Goal: Feedback & Contribution: Contribute content

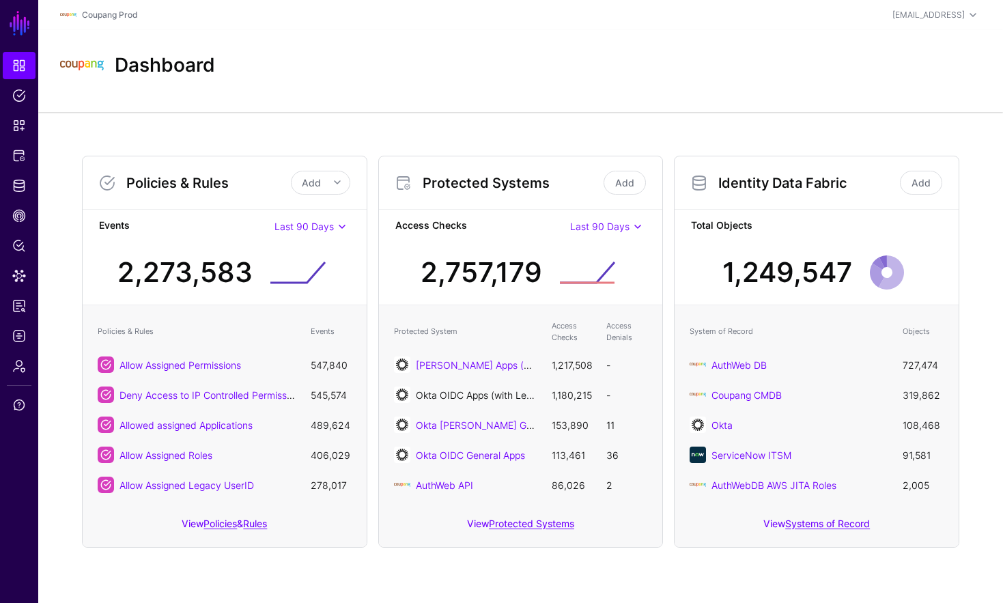
click at [504, 398] on link "Okta OIDC Apps (with Legacy UserID)" at bounding box center [500, 395] width 169 height 12
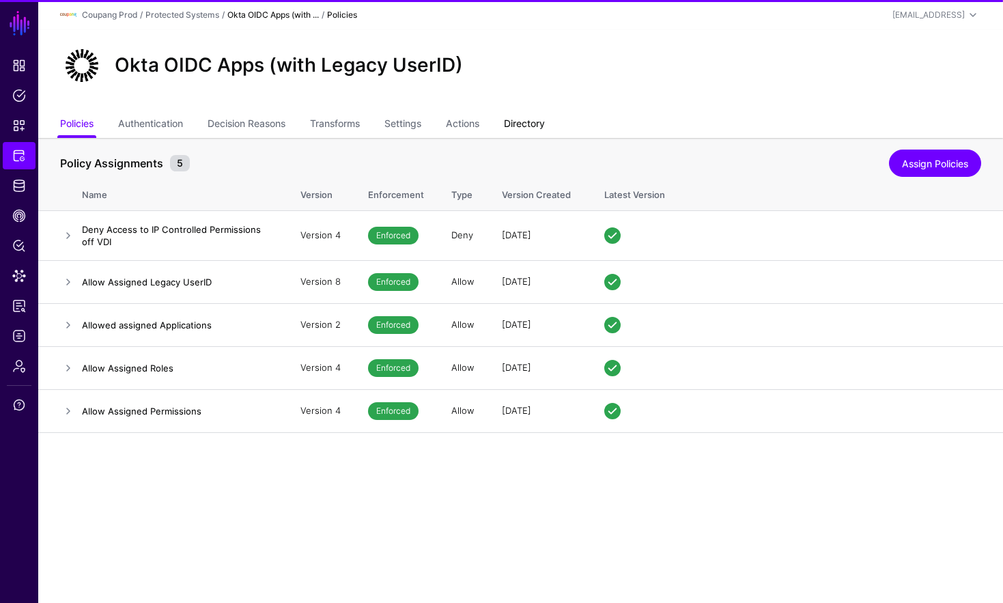
click at [536, 128] on link "Directory" at bounding box center [524, 125] width 41 height 26
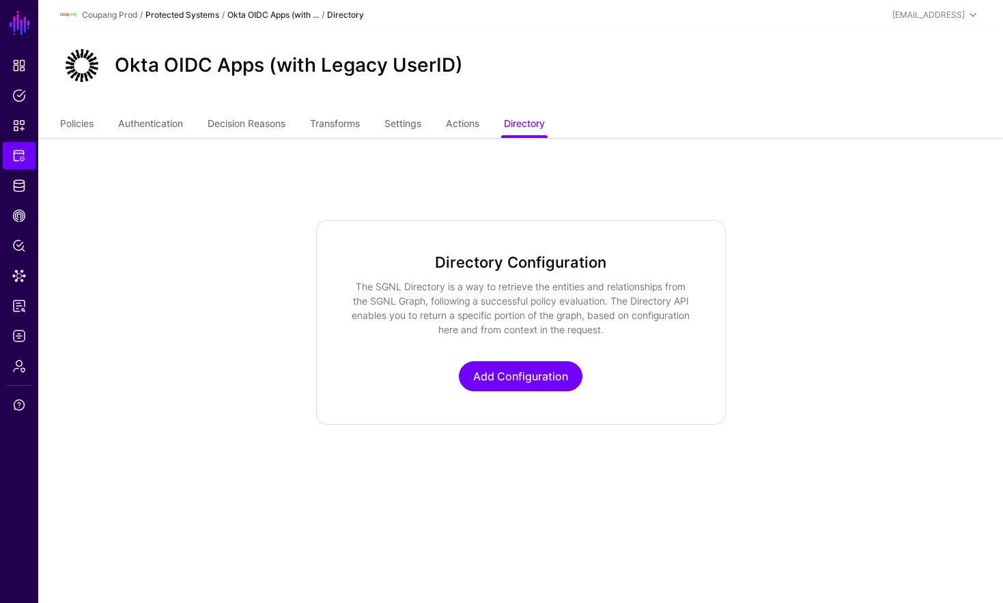
click at [184, 12] on link "Protected Systems" at bounding box center [182, 15] width 74 height 10
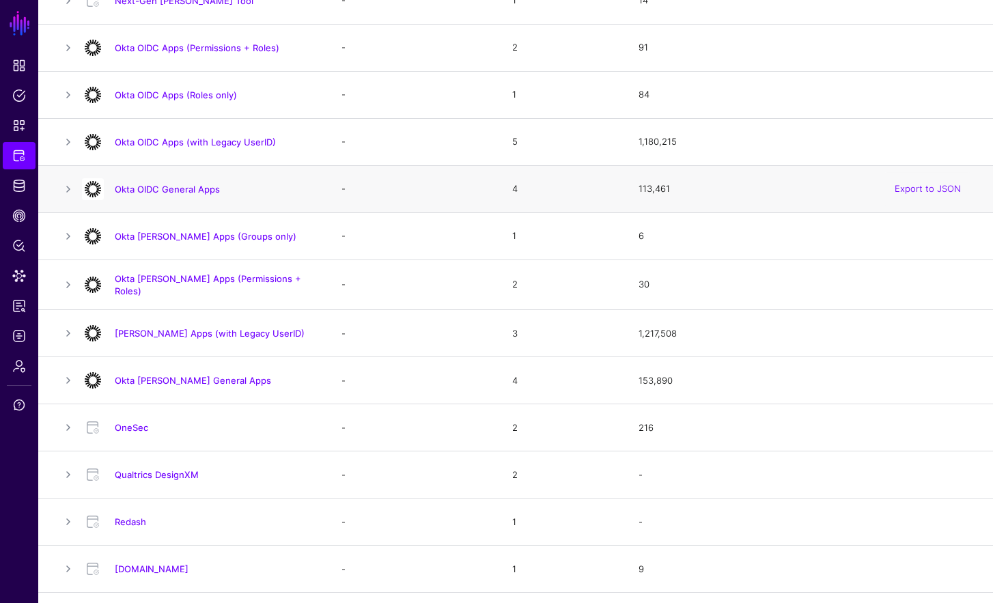
scroll to position [925, 0]
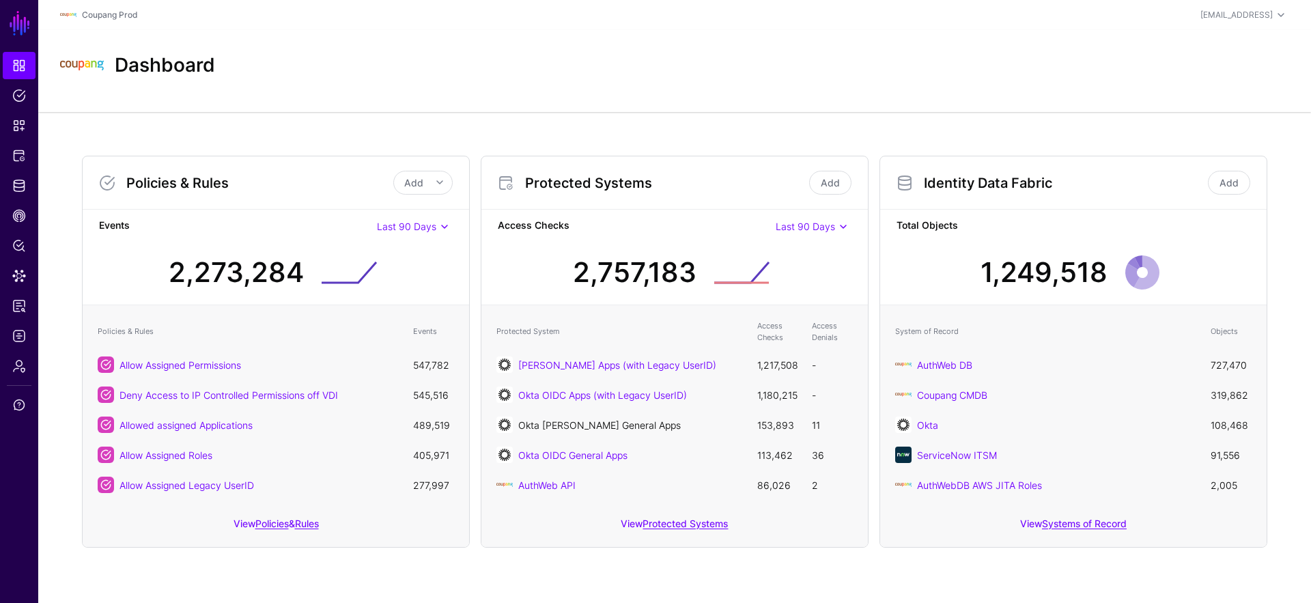
click at [616, 420] on link "Okta [PERSON_NAME] General Apps" at bounding box center [599, 425] width 163 height 12
click at [578, 456] on link "Okta OIDC General Apps" at bounding box center [572, 455] width 109 height 12
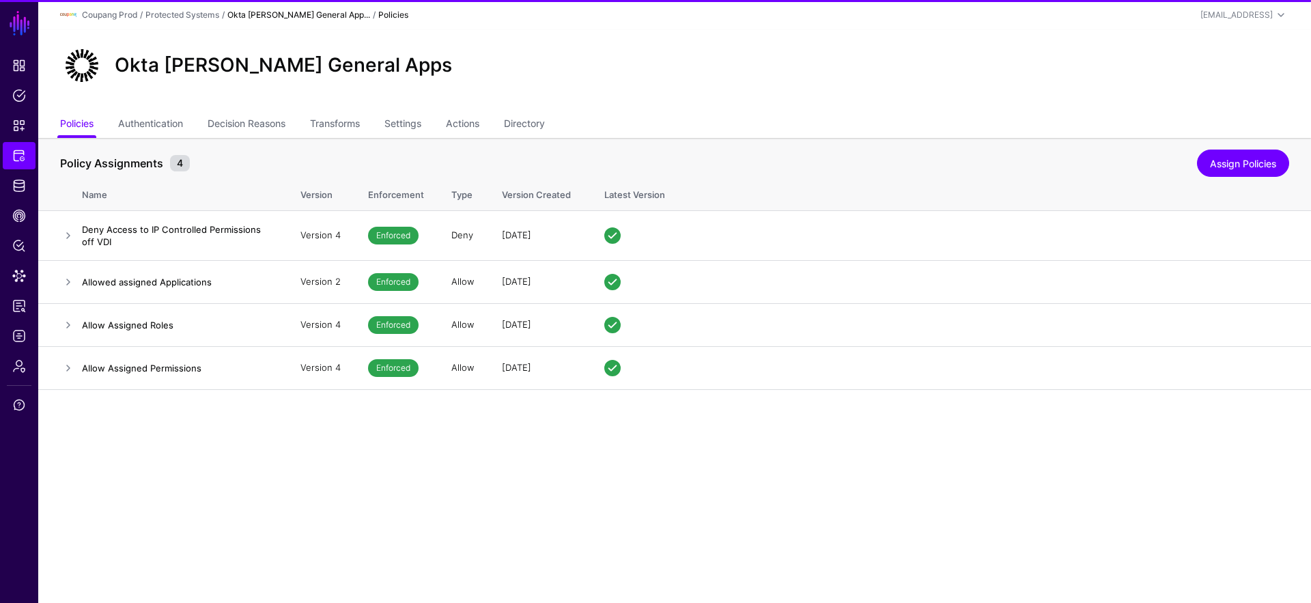
click at [507, 136] on ul "Policies Authentication Decision Reasons Transforms Settings Actions Directory" at bounding box center [674, 125] width 1229 height 26
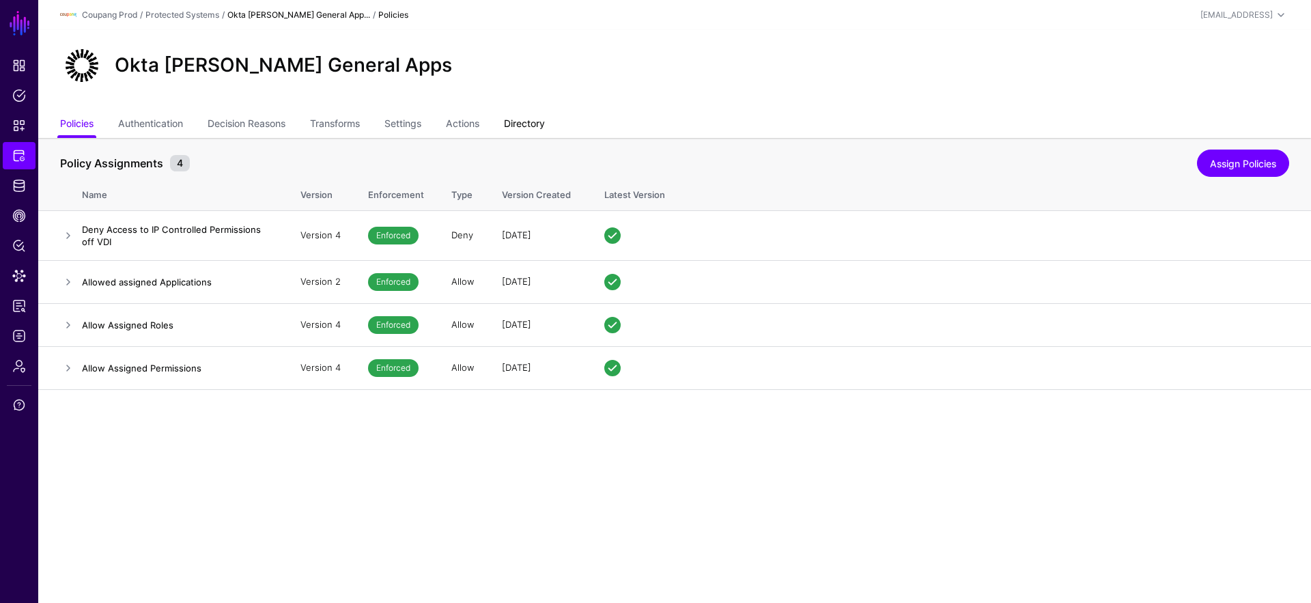
click at [521, 123] on link "Directory" at bounding box center [524, 125] width 41 height 26
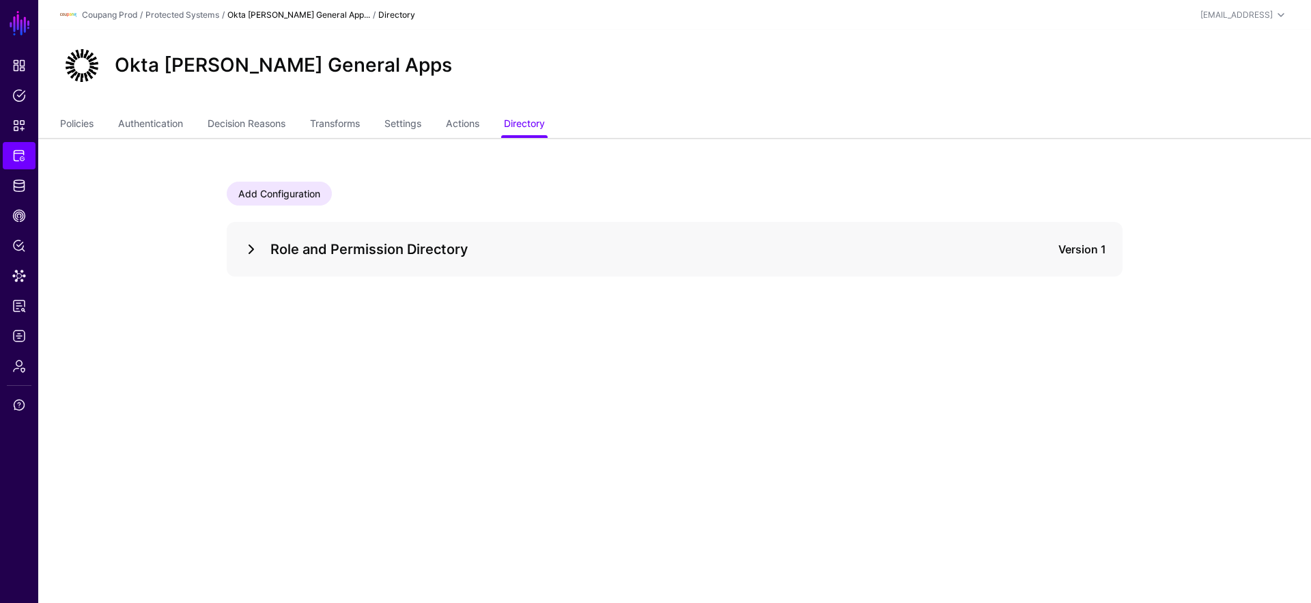
click at [251, 247] on link at bounding box center [251, 249] width 16 height 16
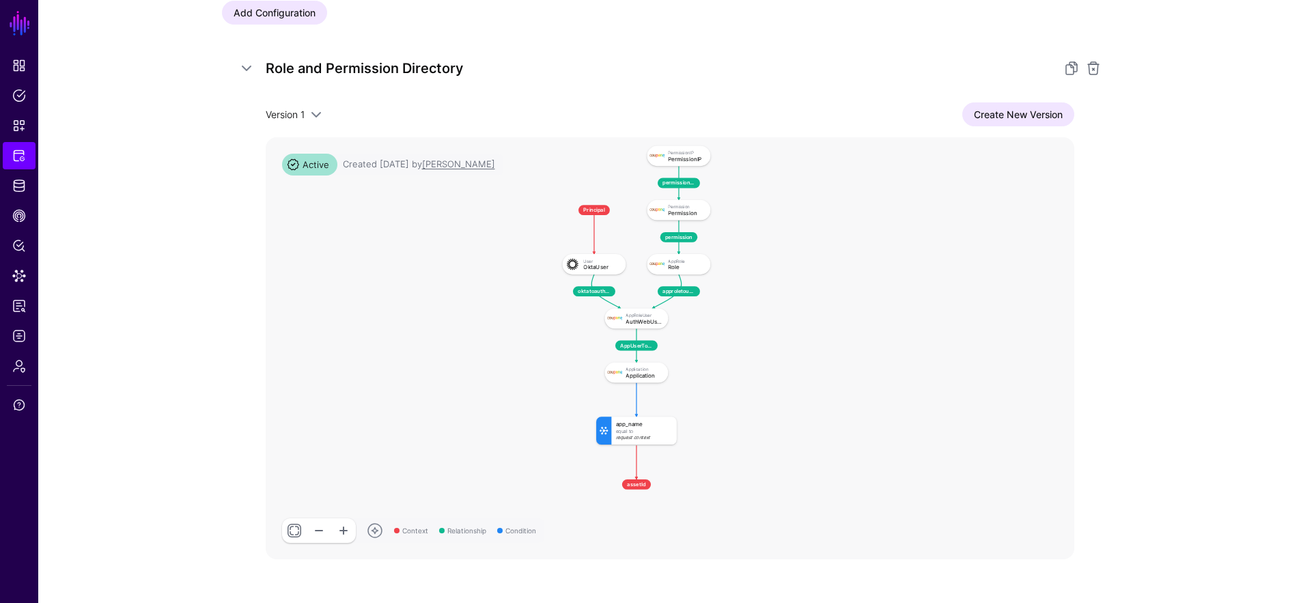
scroll to position [171, 0]
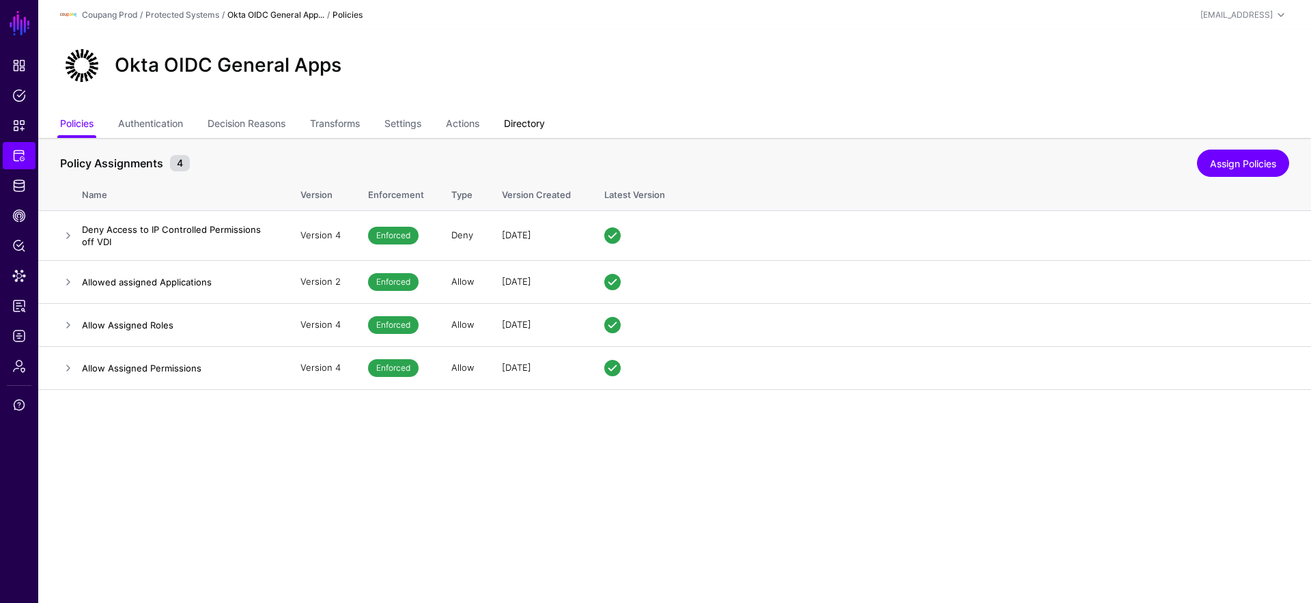
click at [536, 125] on link "Directory" at bounding box center [524, 125] width 41 height 26
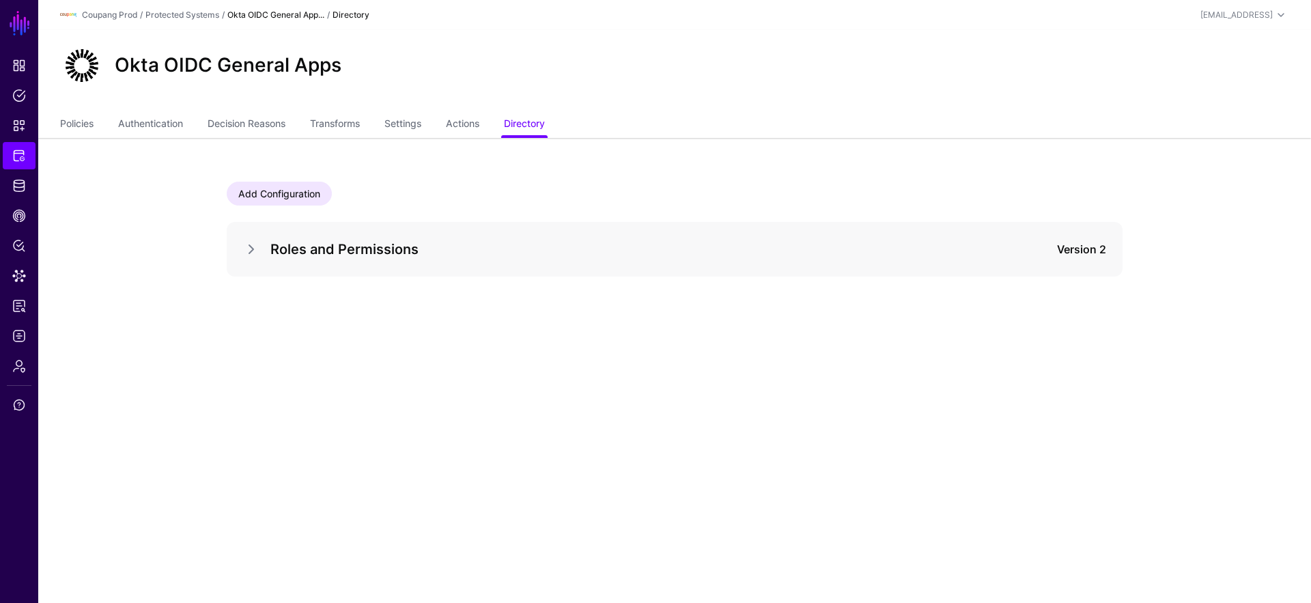
click at [238, 254] on div "Roles and Permissions Version 2" at bounding box center [675, 249] width 896 height 55
click at [251, 244] on link at bounding box center [251, 249] width 16 height 16
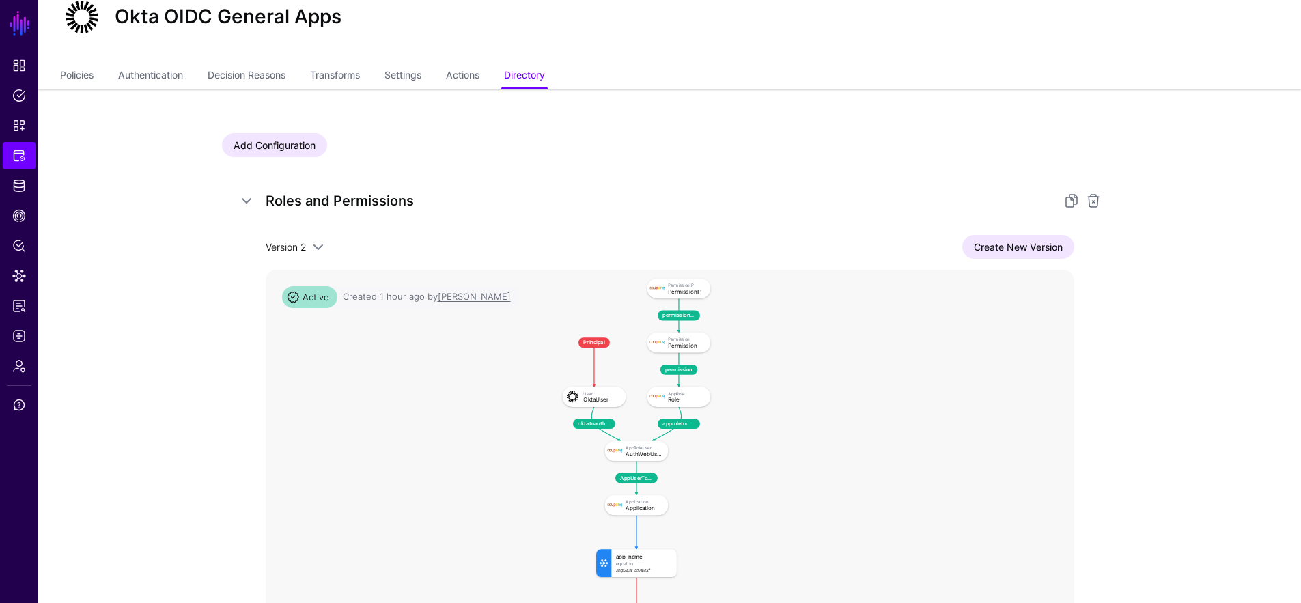
scroll to position [162, 0]
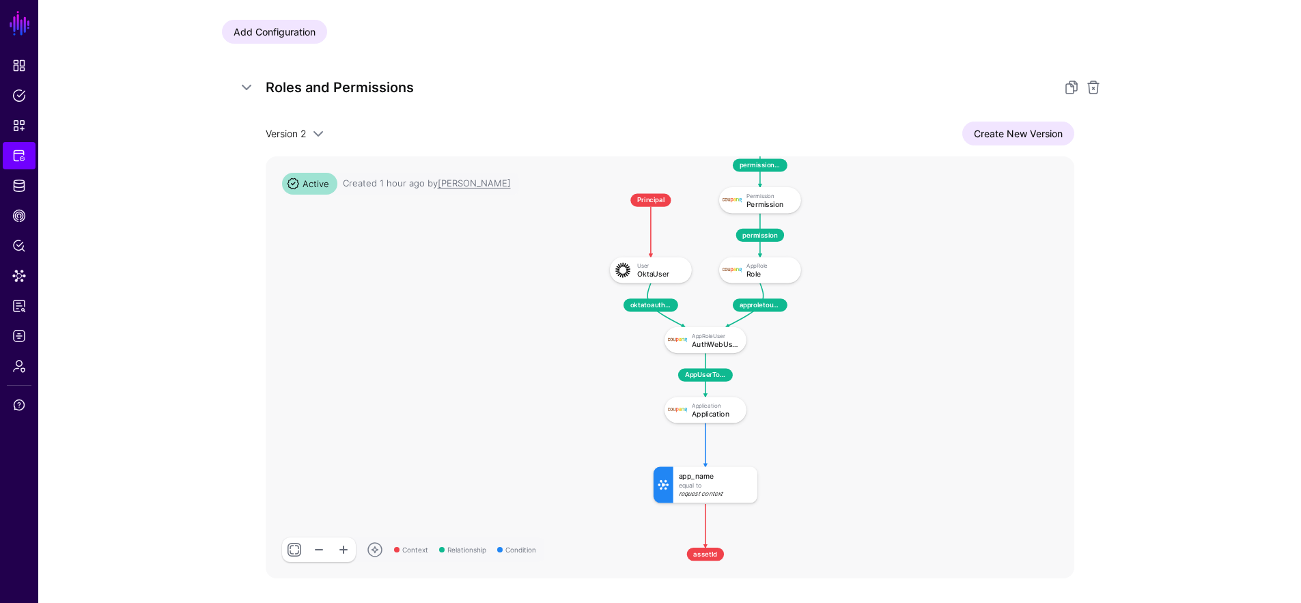
drag, startPoint x: 846, startPoint y: 294, endPoint x: 835, endPoint y: 361, distance: 67.9
click at [835, 361] on rect at bounding box center [598, 106] width 64691 height 33766
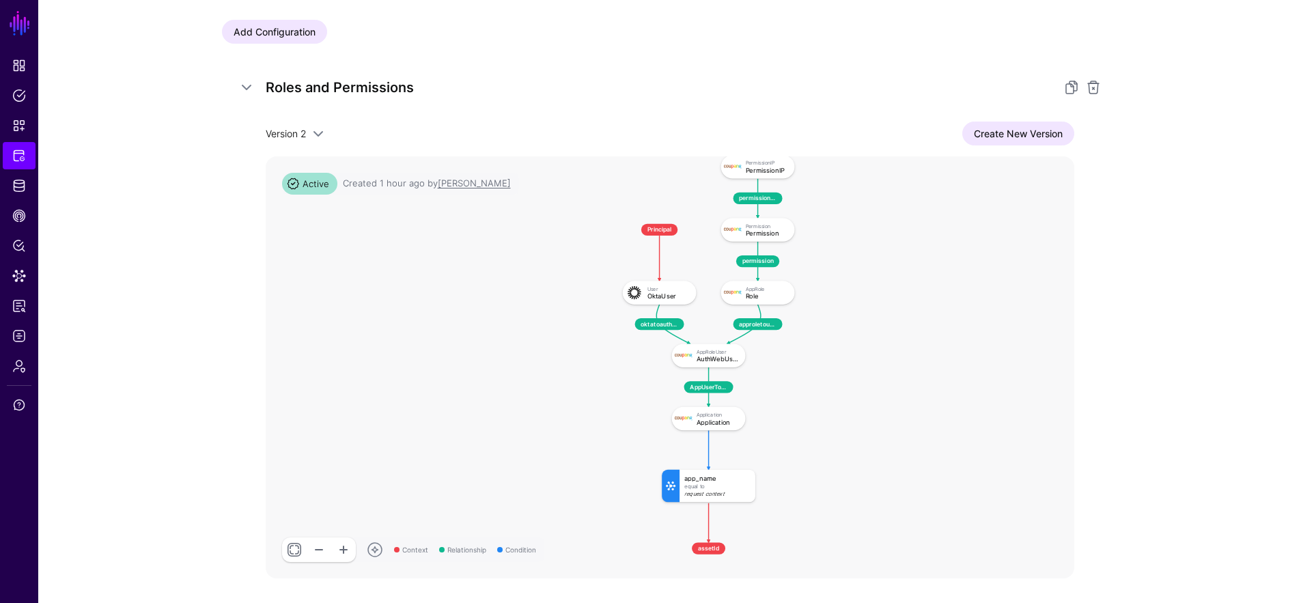
drag, startPoint x: 859, startPoint y: 268, endPoint x: 860, endPoint y: 318, distance: 49.2
click at [860, 318] on rect at bounding box center [612, 146] width 58222 height 30390
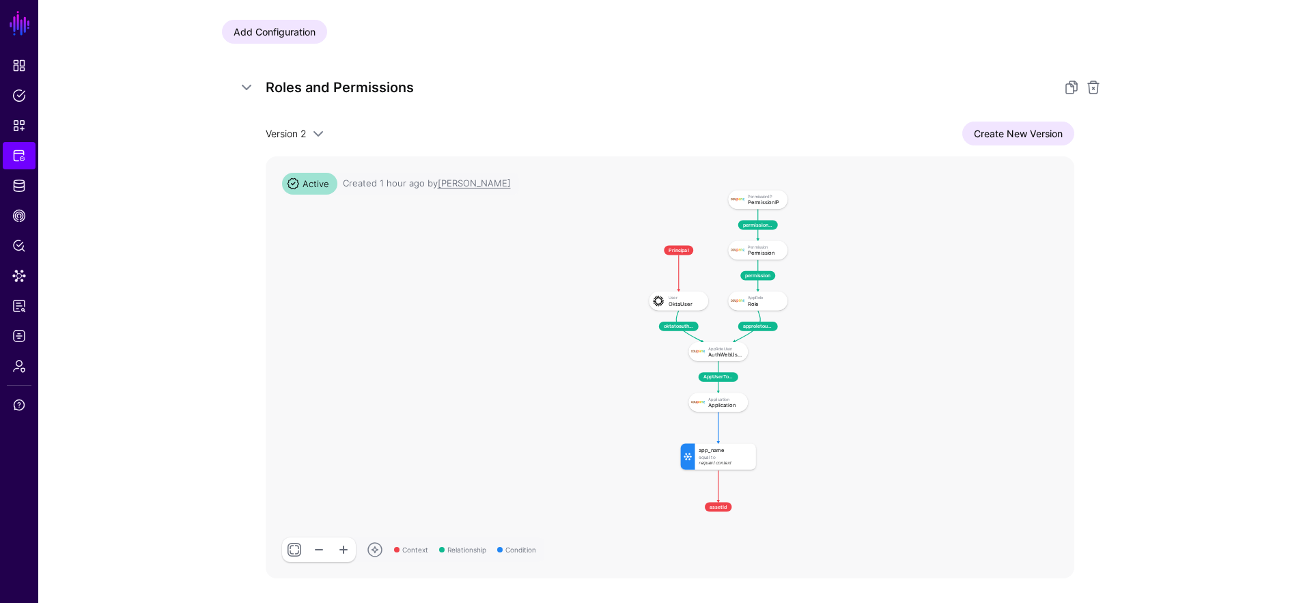
drag, startPoint x: 861, startPoint y: 311, endPoint x: 844, endPoint y: 292, distance: 25.7
click at [844, 292] on rect at bounding box center [640, 182] width 46901 height 24481
click at [714, 354] on div "AuthWebUser" at bounding box center [725, 354] width 34 height 5
drag, startPoint x: 11, startPoint y: 270, endPoint x: 23, endPoint y: 255, distance: 19.5
click at [12, 270] on link "Data Lens" at bounding box center [19, 275] width 33 height 27
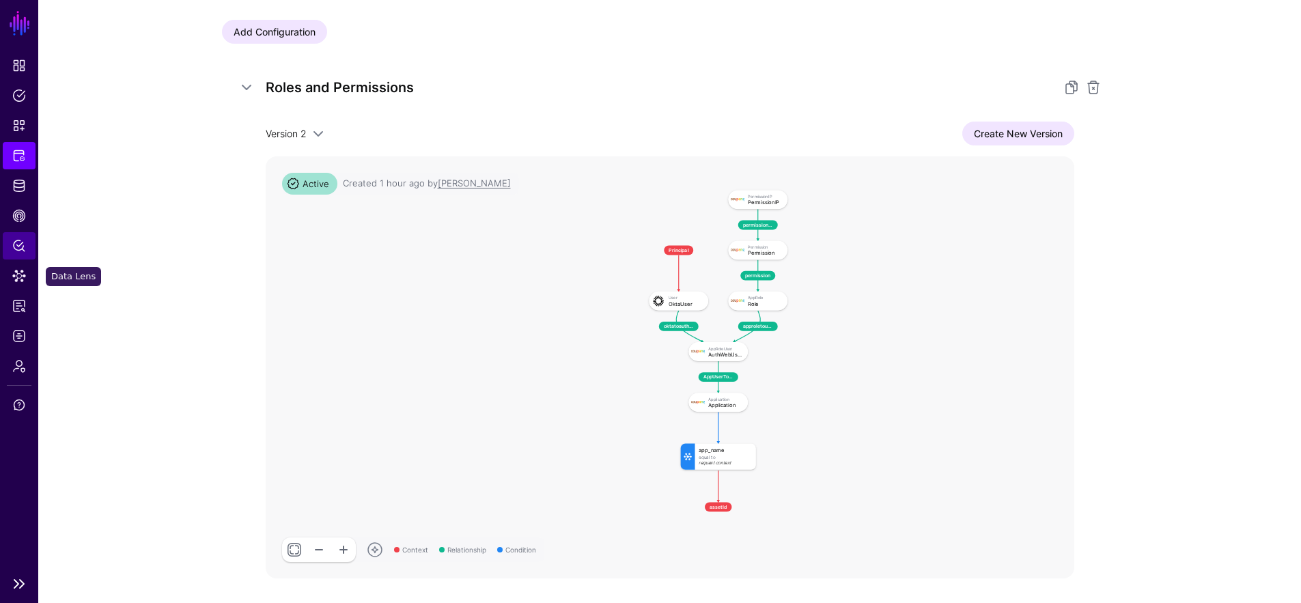
scroll to position [75, 0]
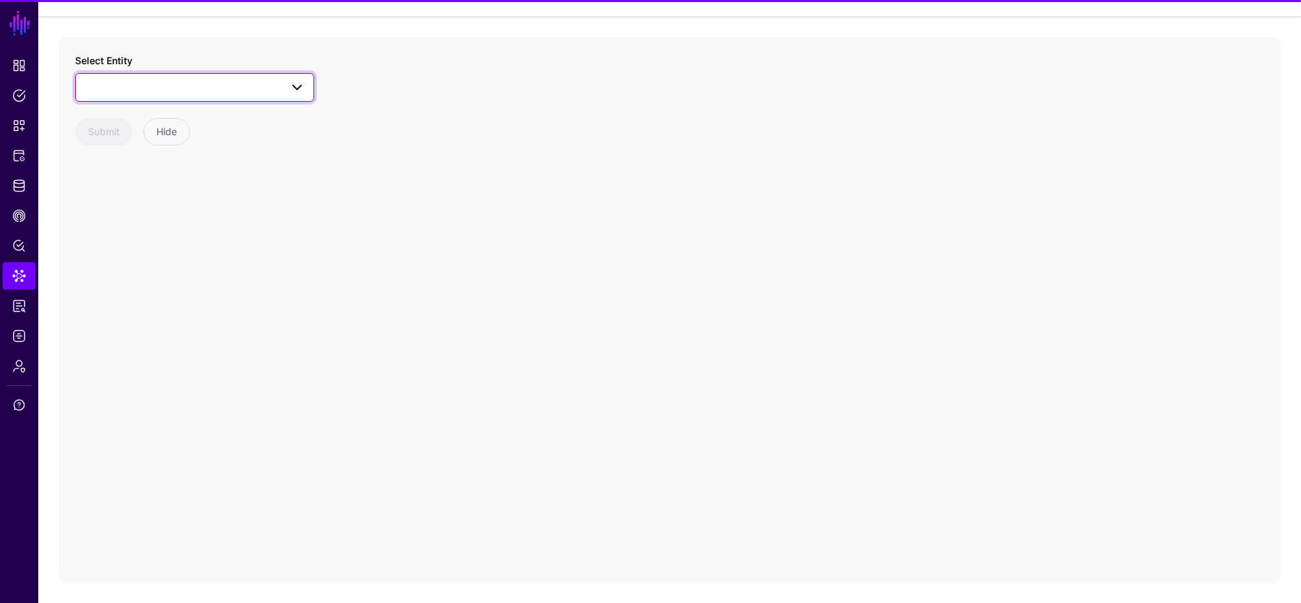
click at [186, 81] on span at bounding box center [194, 87] width 221 height 16
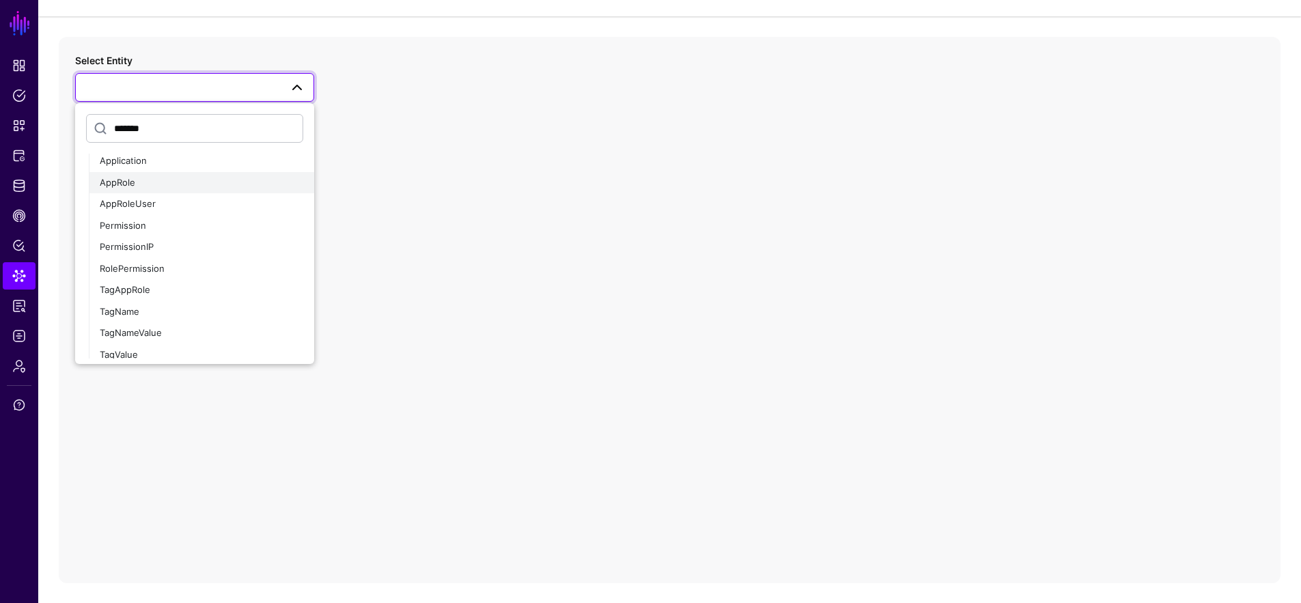
scroll to position [151, 0]
type input "*******"
click at [191, 208] on div "AppRoleUser" at bounding box center [202, 215] width 204 height 14
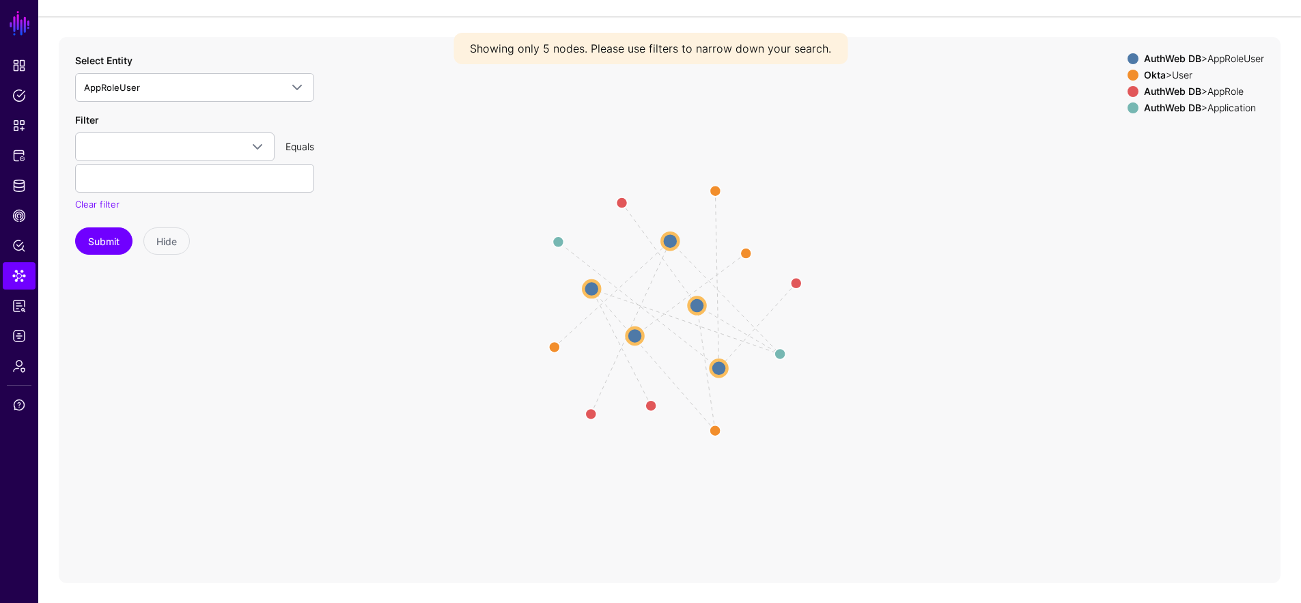
click at [698, 300] on circle at bounding box center [697, 305] width 16 height 16
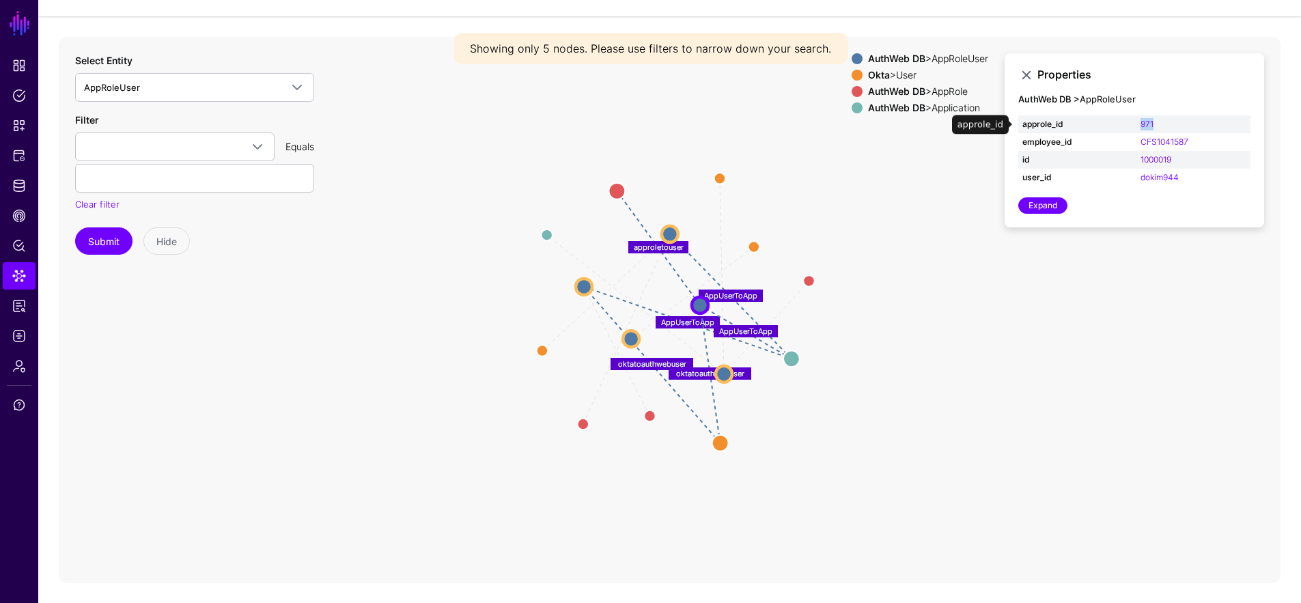
drag, startPoint x: 1172, startPoint y: 121, endPoint x: 1127, endPoint y: 124, distance: 45.2
click at [1127, 124] on tr "approle_id 971" at bounding box center [1134, 124] width 232 height 18
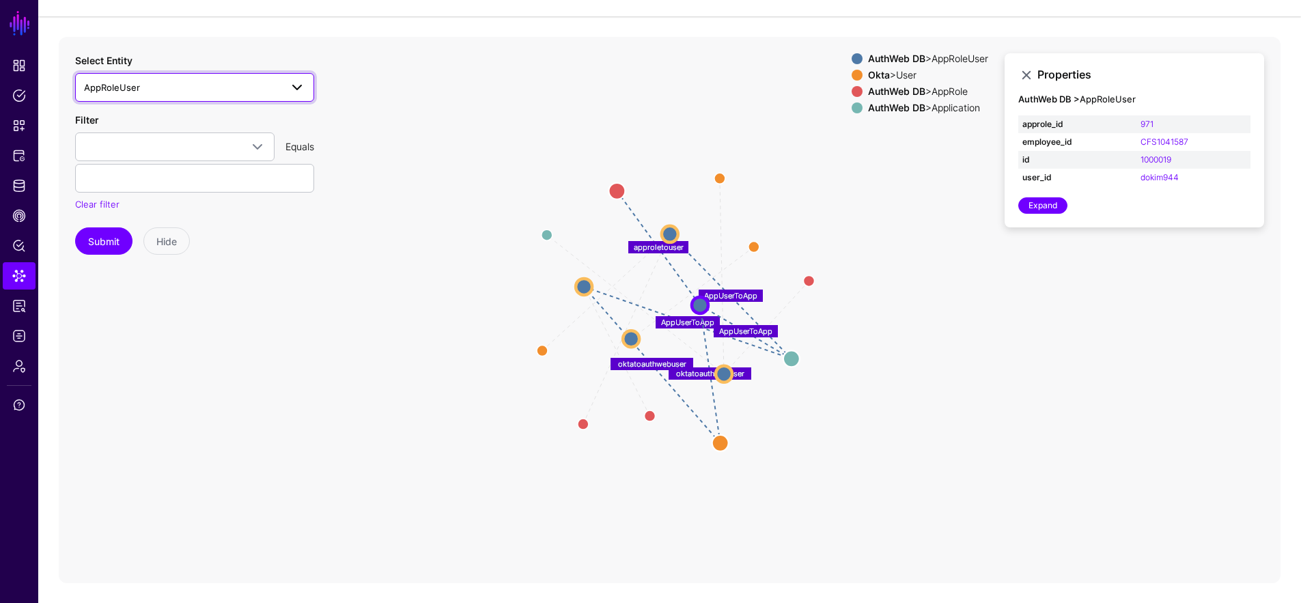
click at [158, 80] on span "AppRoleUser" at bounding box center [182, 87] width 197 height 15
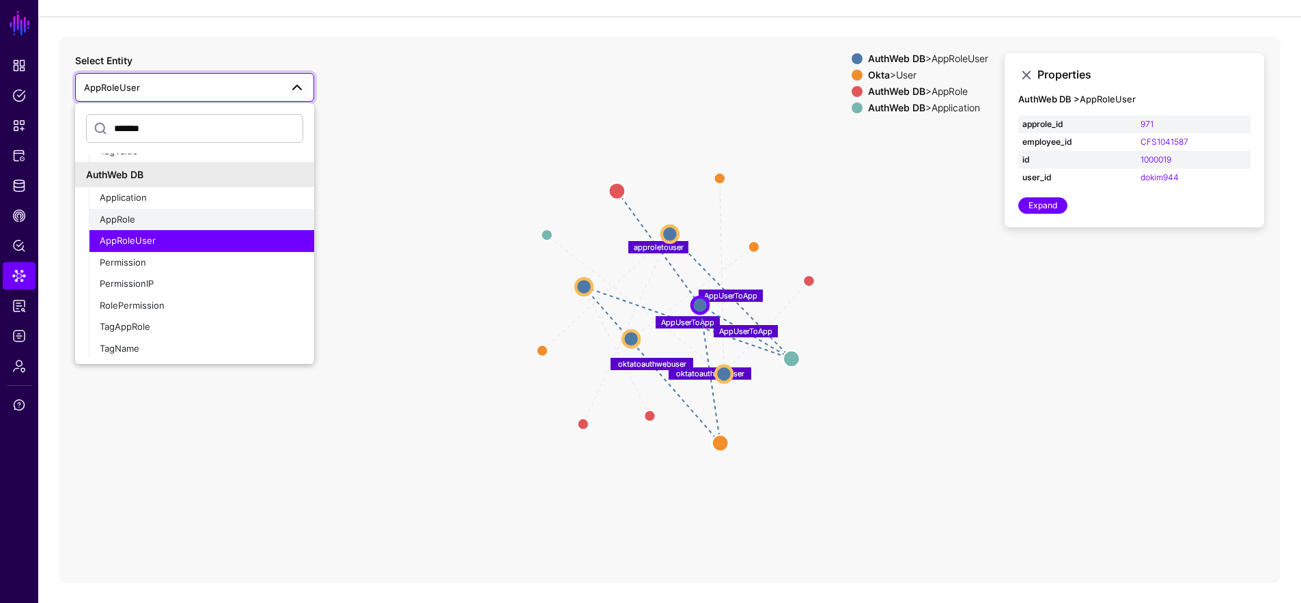
scroll to position [125, 0]
click at [242, 220] on div "AppRole" at bounding box center [202, 219] width 204 height 14
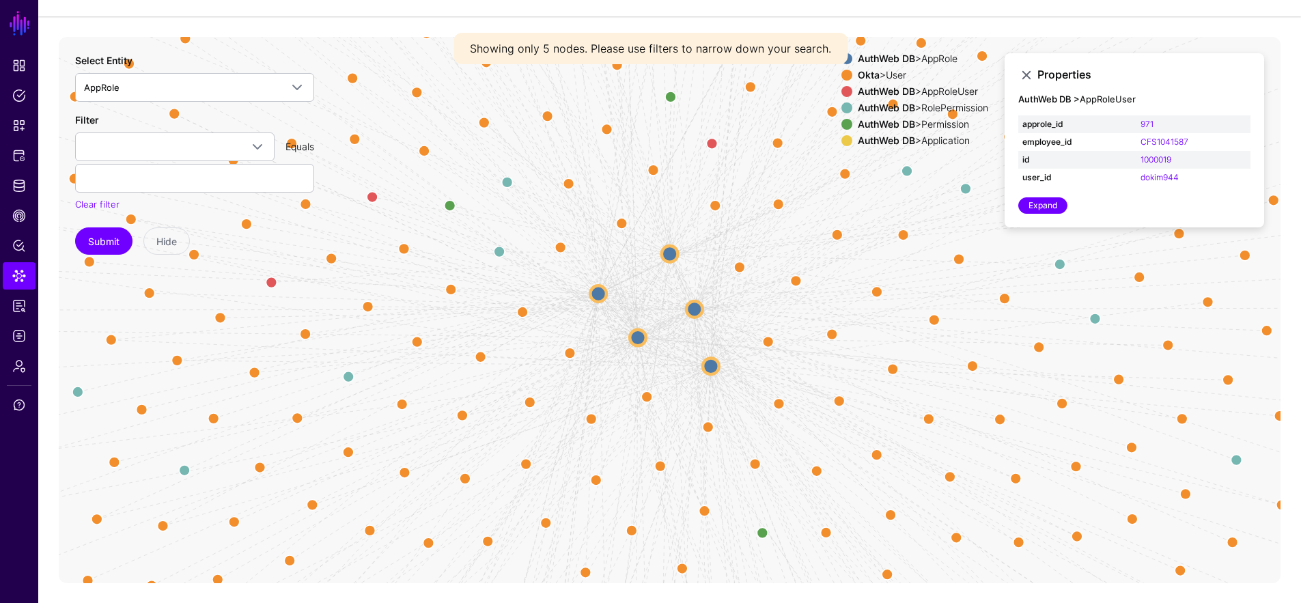
click at [677, 255] on circle at bounding box center [670, 254] width 16 height 16
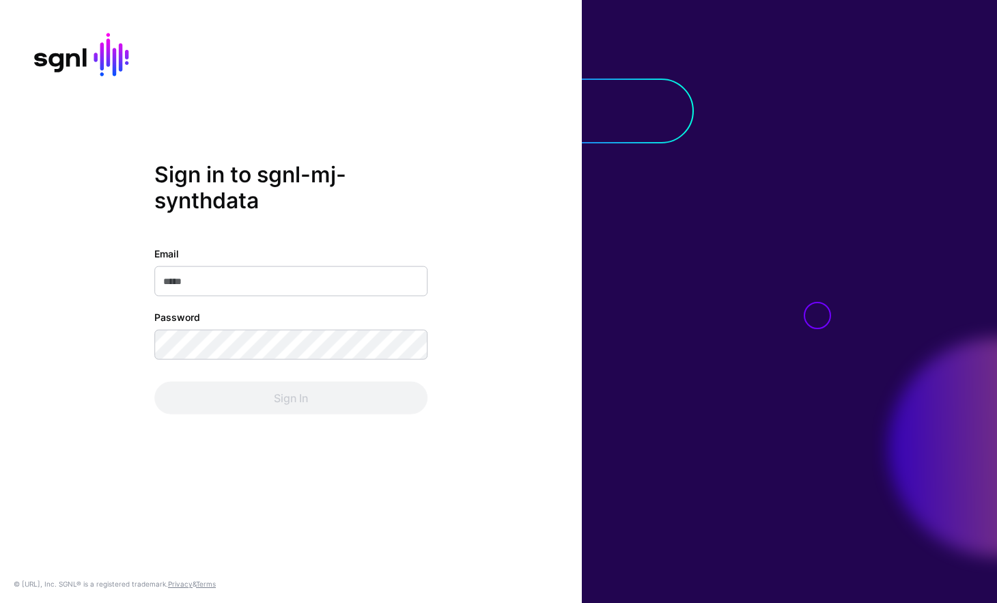
type input "**********"
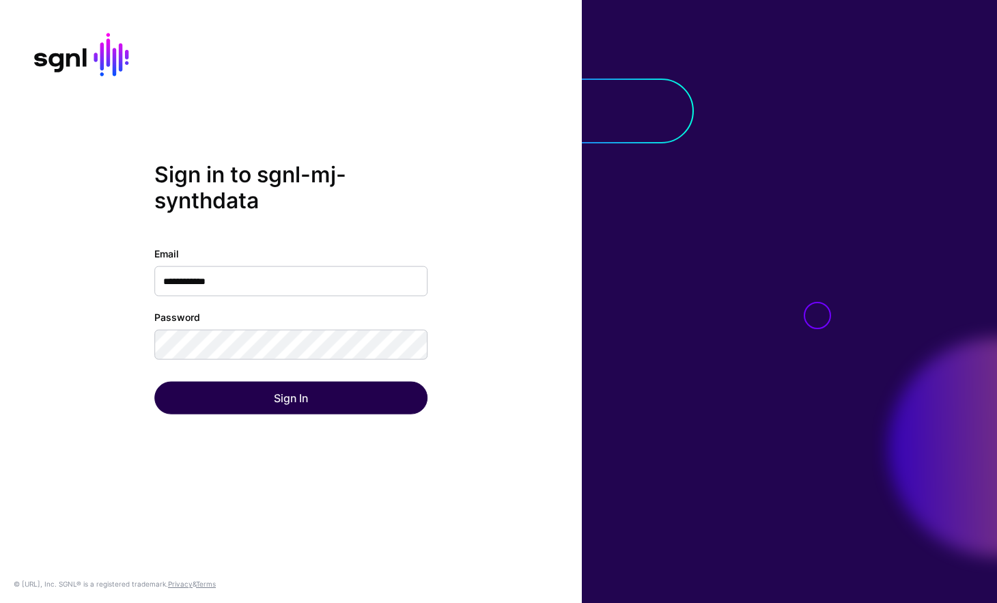
click at [344, 411] on div "Sign In" at bounding box center [290, 398] width 273 height 33
click at [346, 409] on button "Sign In" at bounding box center [290, 398] width 273 height 33
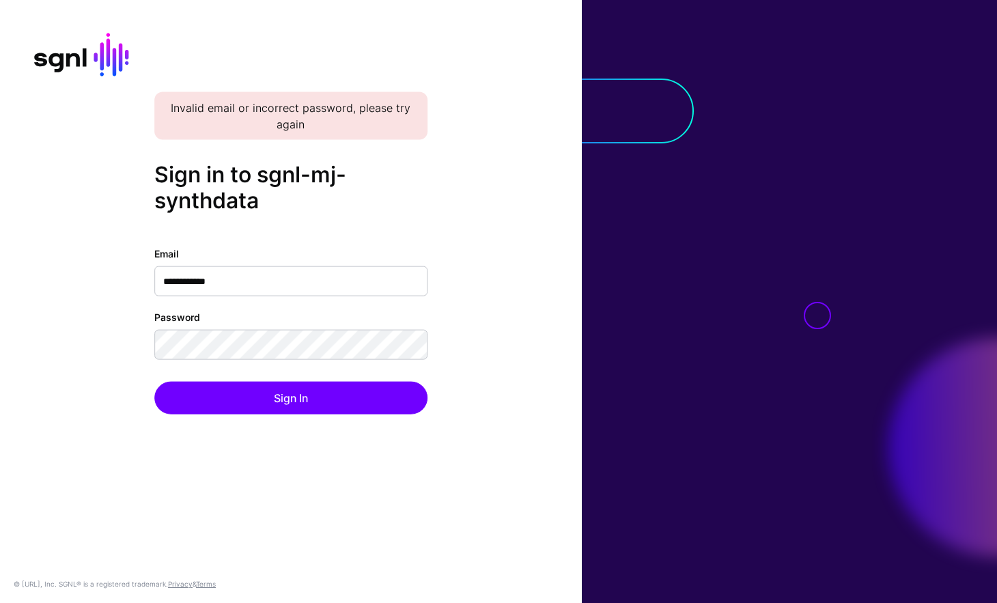
click at [210, 225] on div "**********" at bounding box center [290, 287] width 273 height 253
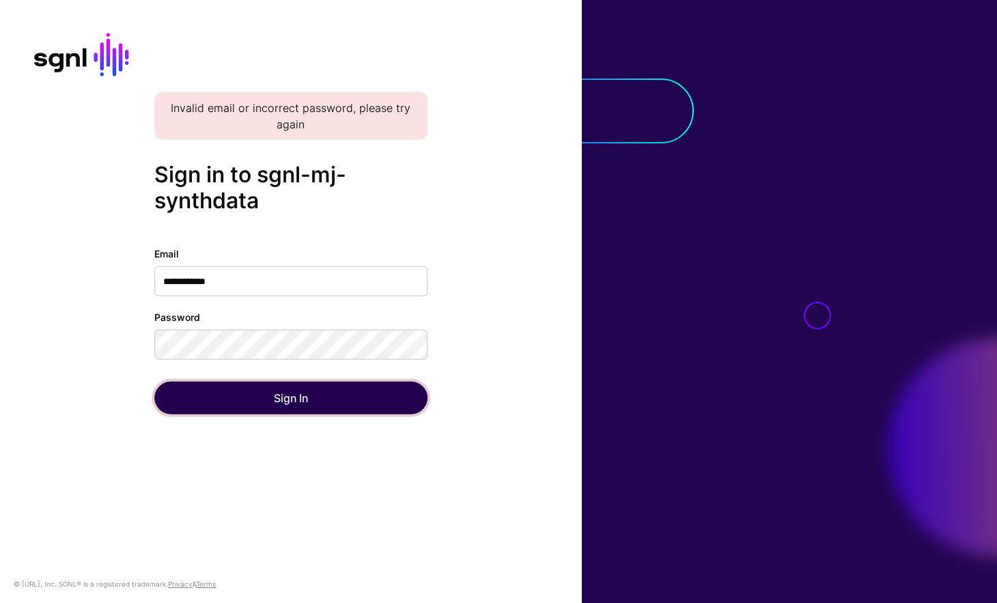
click at [236, 394] on button "Sign In" at bounding box center [290, 398] width 273 height 33
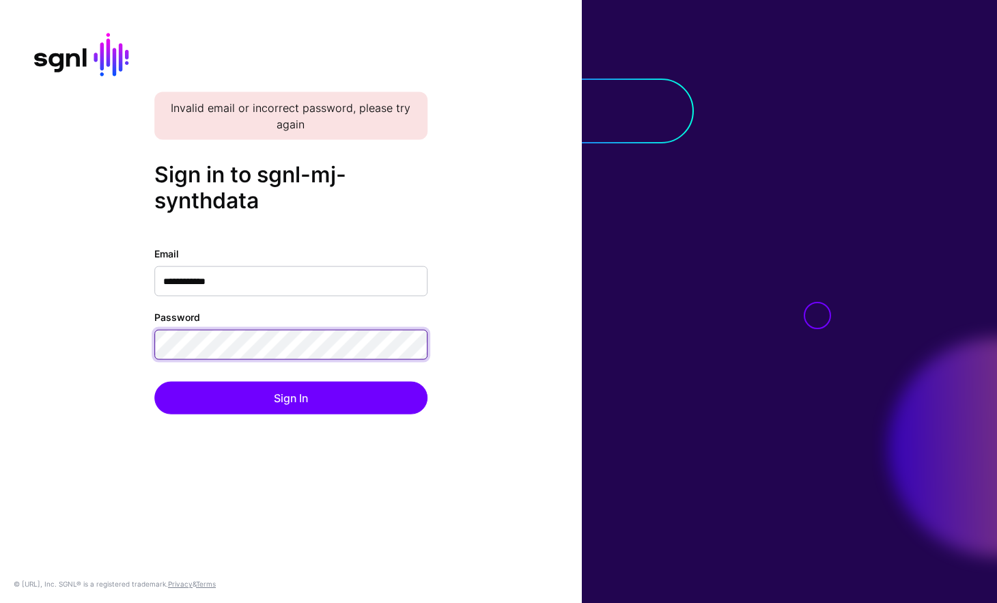
click at [154, 382] on button "Sign In" at bounding box center [290, 398] width 273 height 33
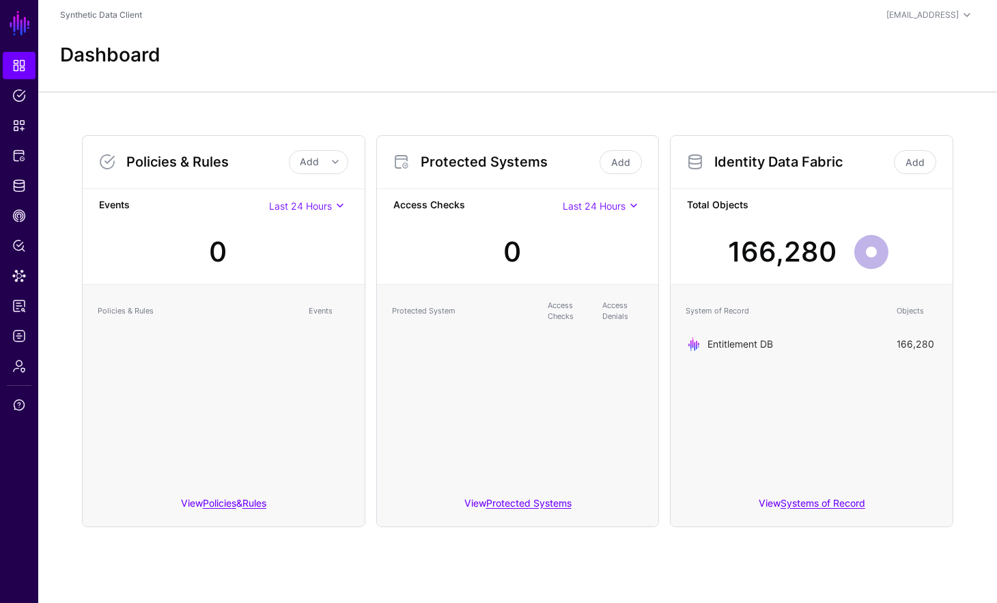
click at [741, 348] on link "Entitlement DB" at bounding box center [741, 344] width 66 height 12
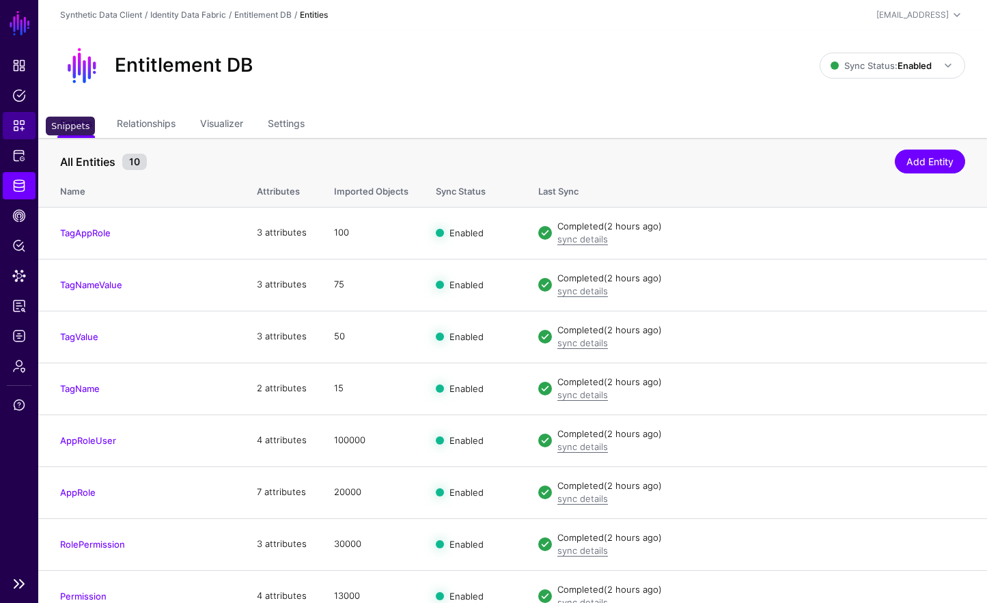
click at [20, 120] on span "Snippets" at bounding box center [19, 126] width 14 height 14
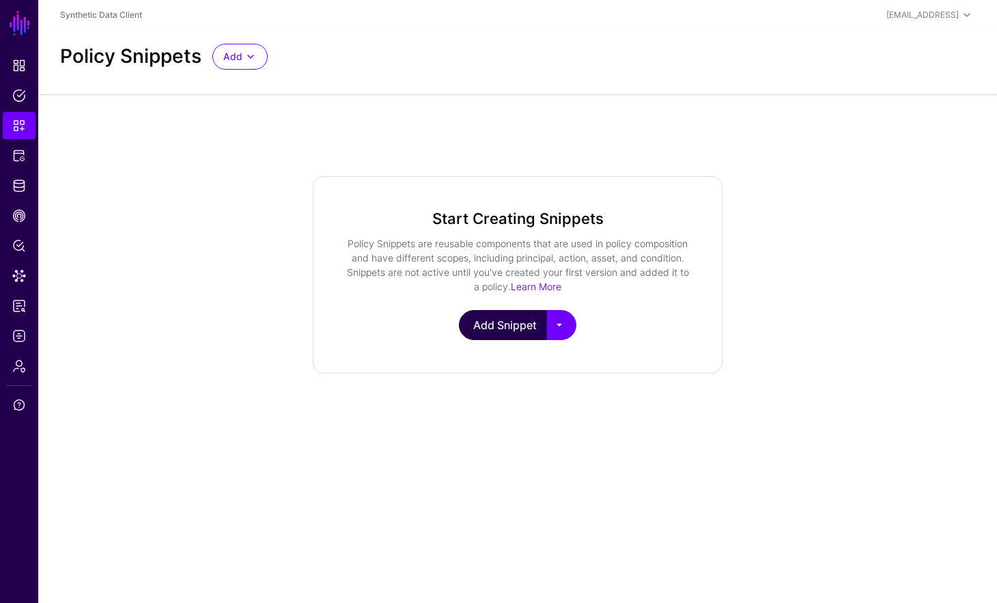
click at [519, 326] on link "Add Snippet" at bounding box center [503, 325] width 88 height 30
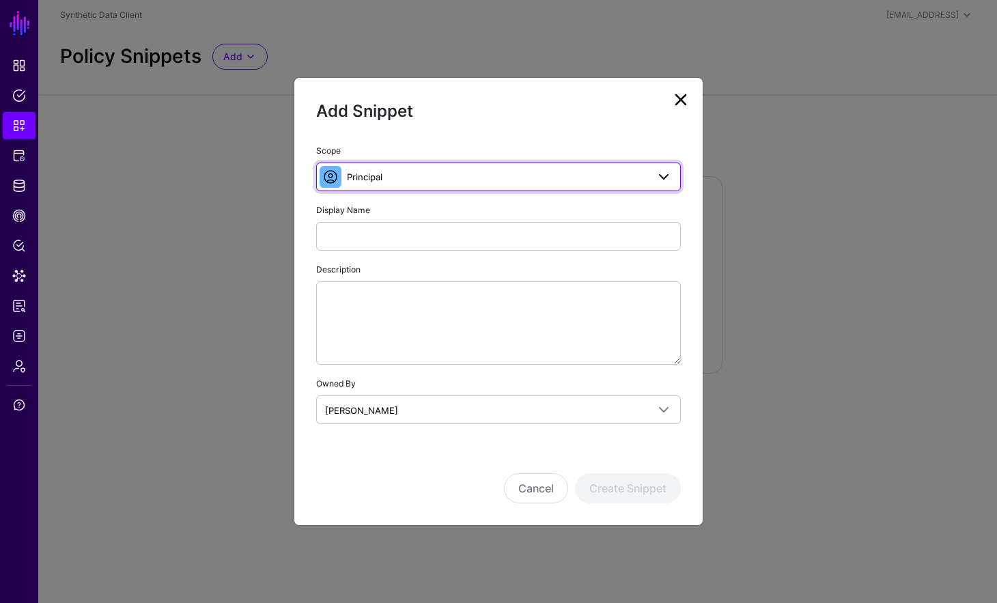
click at [505, 163] on link "Principal" at bounding box center [498, 177] width 365 height 29
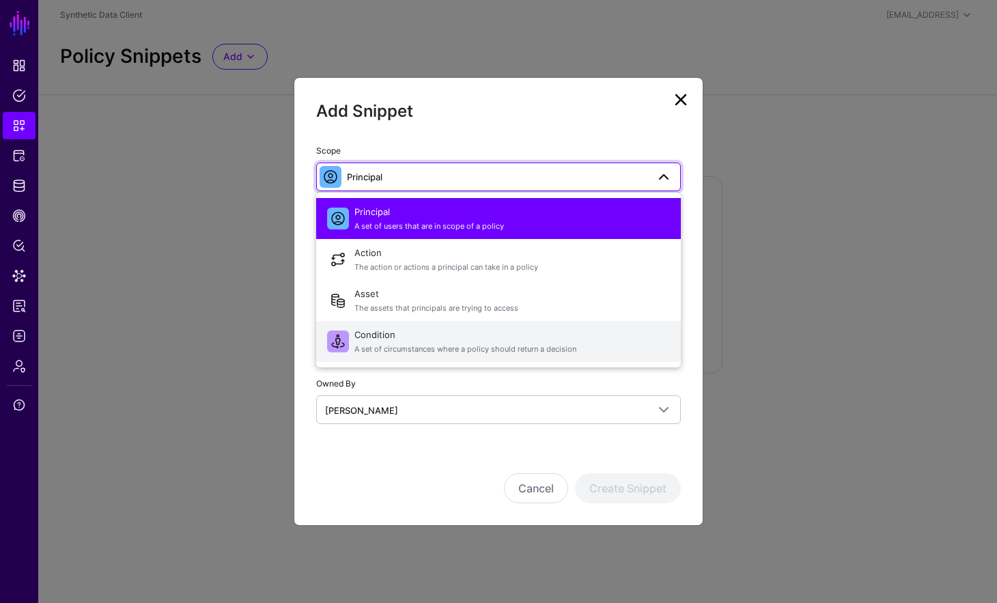
click at [448, 331] on span "Condition A set of circumstances where a policy should return a decision" at bounding box center [512, 341] width 316 height 33
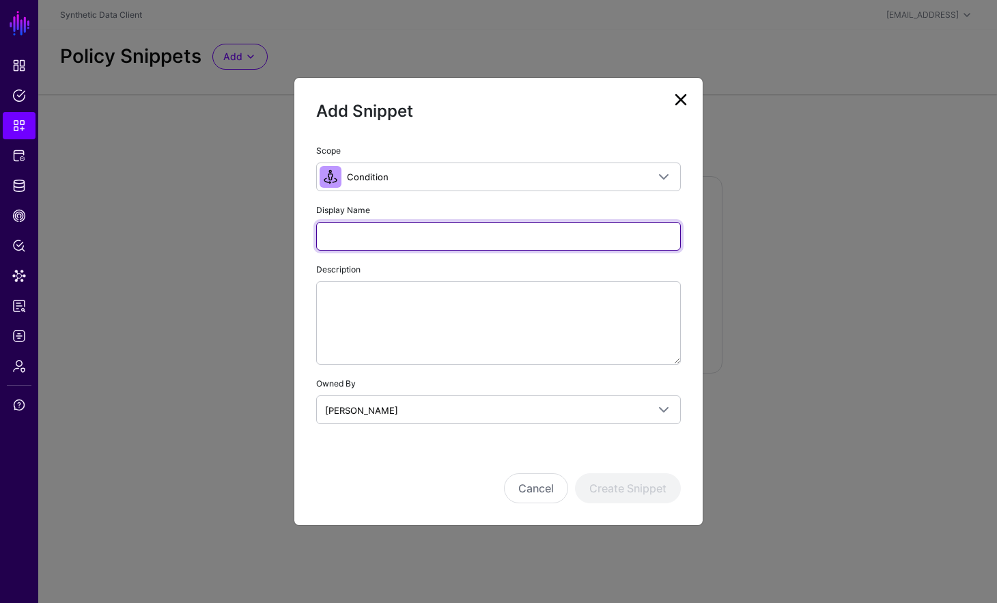
click at [409, 229] on input "Display Name" at bounding box center [498, 236] width 365 height 29
type input "**********"
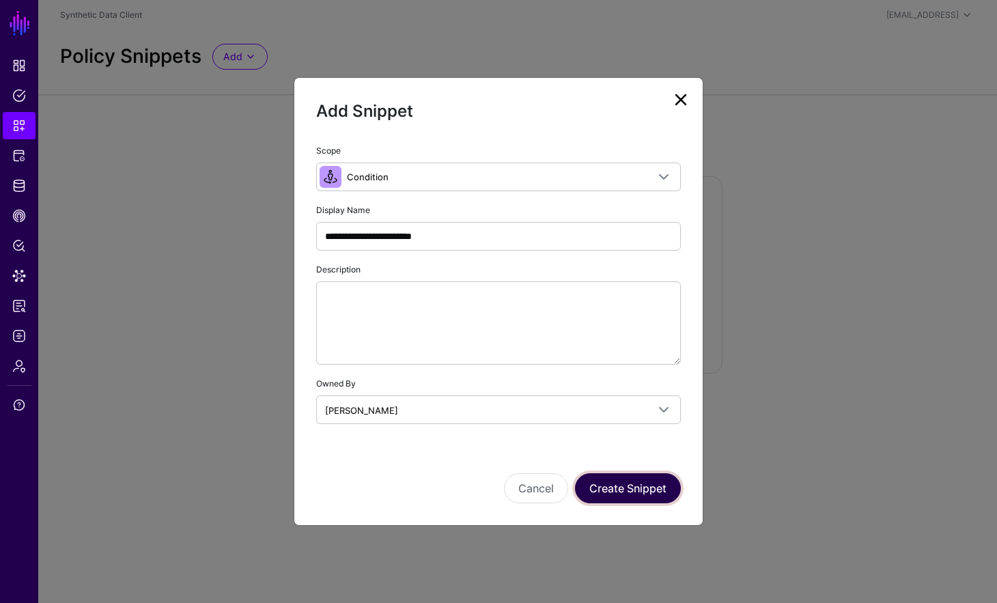
click at [632, 476] on button "Create Snippet" at bounding box center [628, 488] width 106 height 30
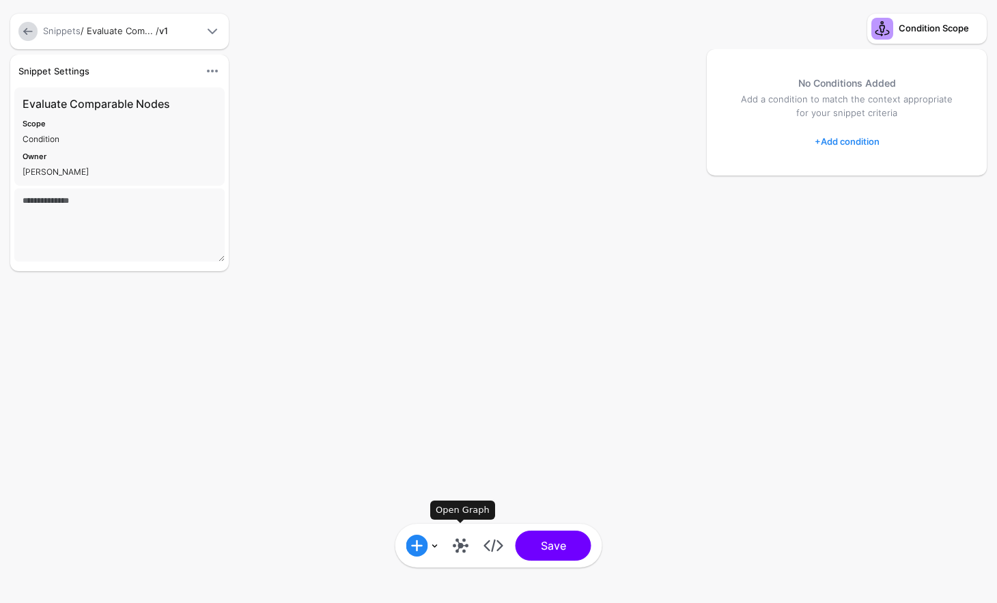
click at [458, 555] on link at bounding box center [461, 546] width 22 height 22
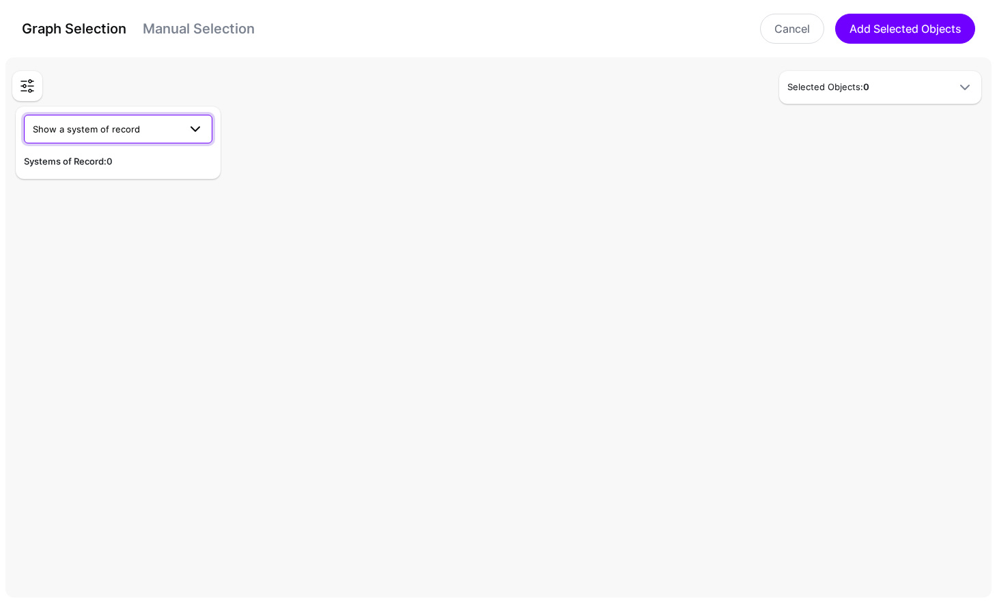
click at [148, 125] on span "Show a system of record" at bounding box center [106, 129] width 146 height 15
click at [143, 158] on div "Entitlement DB" at bounding box center [118, 161] width 167 height 14
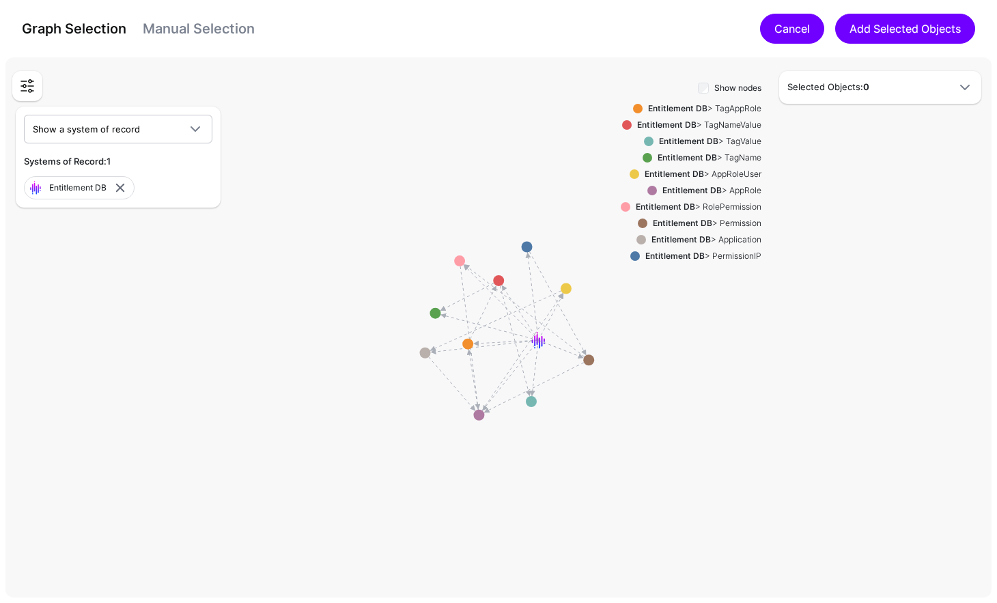
click at [778, 27] on link "Cancel" at bounding box center [792, 29] width 64 height 30
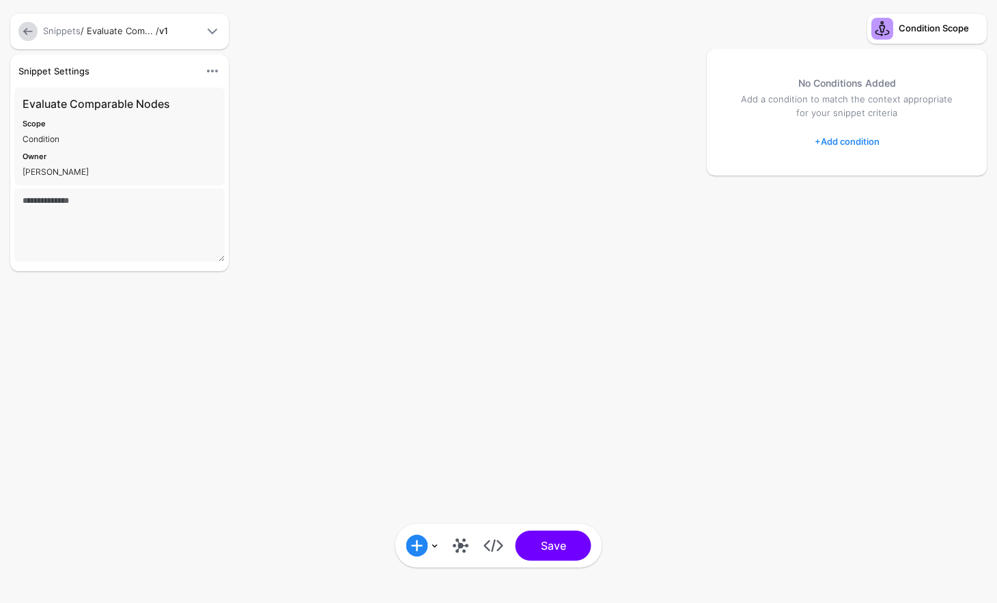
click at [23, 31] on link at bounding box center [27, 31] width 19 height 19
